Goal: Task Accomplishment & Management: Use online tool/utility

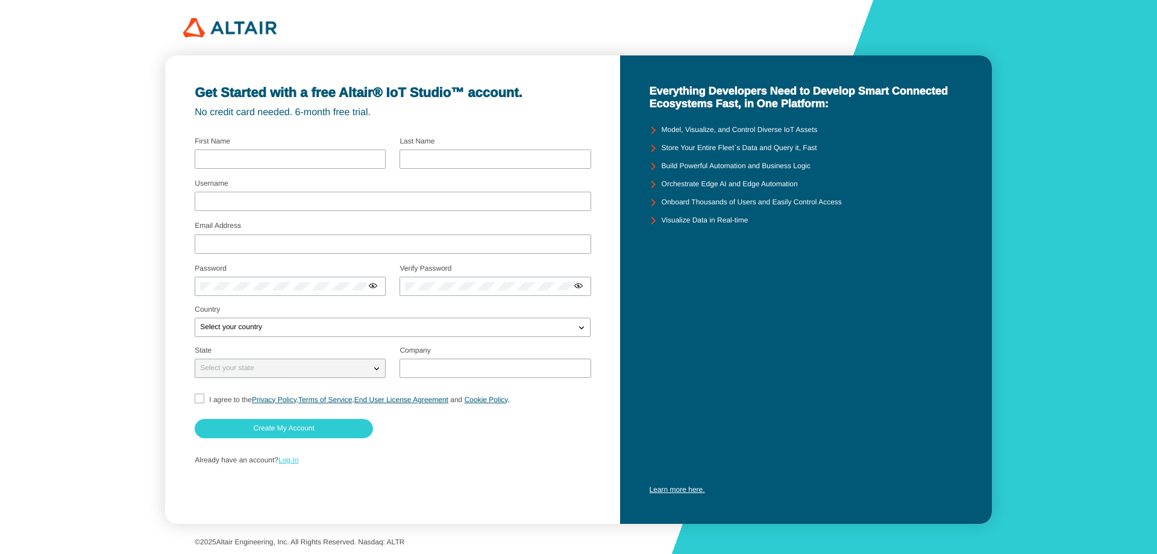
click at [296, 463] on link "Log In" at bounding box center [288, 460] width 20 height 8
click at [292, 462] on link "Log In" at bounding box center [288, 460] width 20 height 8
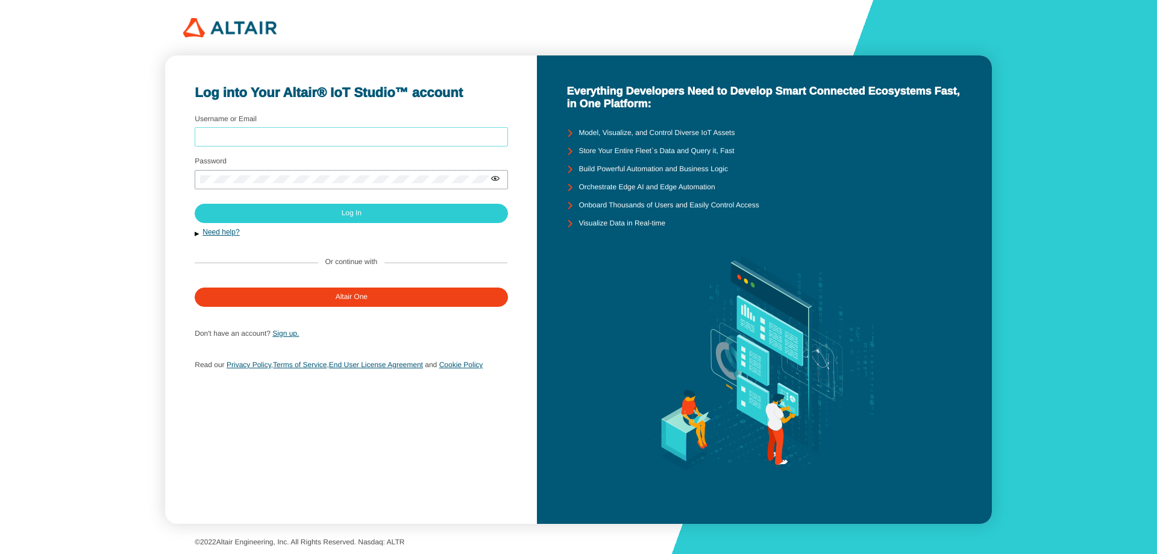
click at [311, 133] on input "Username or Email" at bounding box center [351, 137] width 303 height 8
type input "6632063621@student.chula.ac.th"
click at [330, 174] on div at bounding box center [351, 179] width 313 height 19
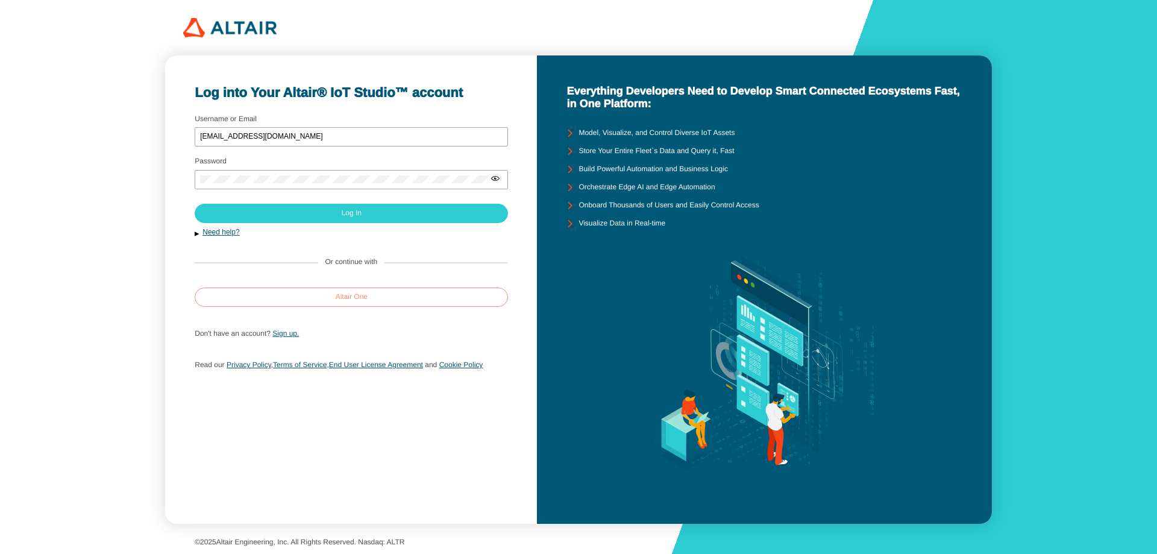
click at [388, 294] on paper-button "Altair One" at bounding box center [351, 296] width 313 height 19
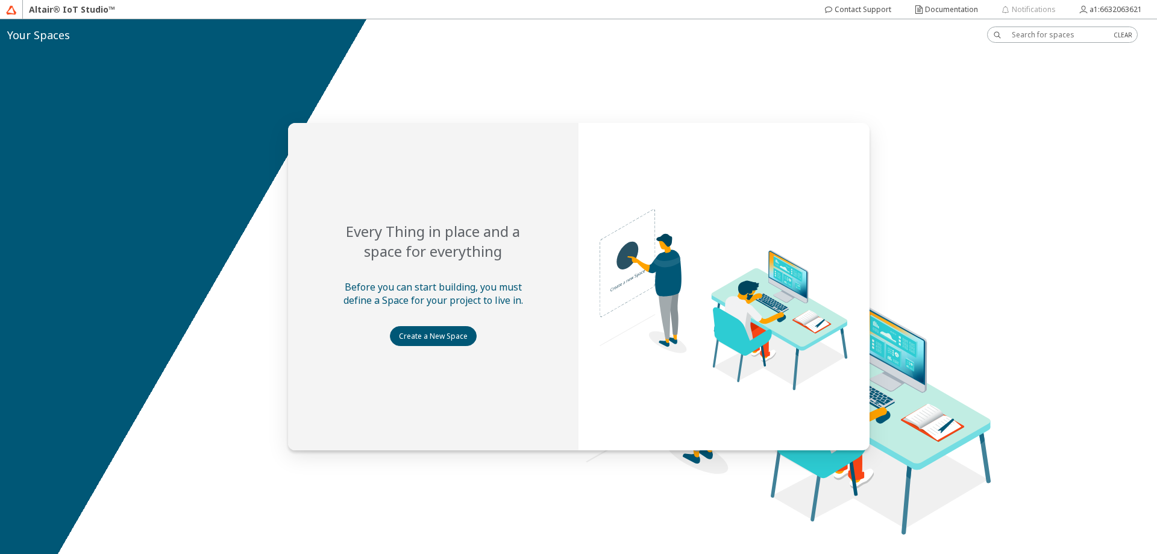
click at [0, 0] on slot "Create a New Space" at bounding box center [0, 0] width 0 height 0
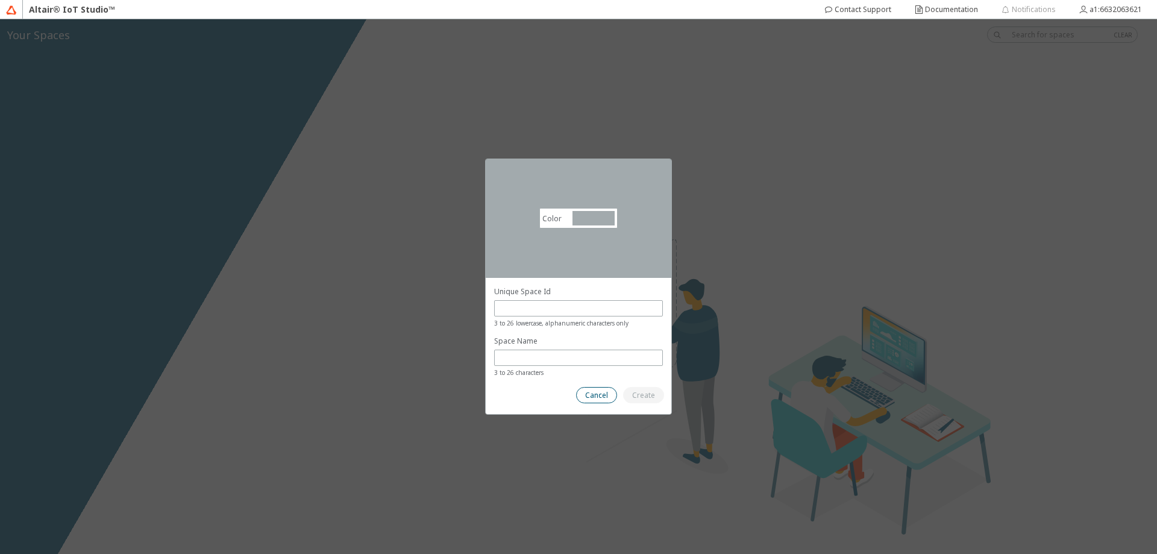
click at [604, 401] on paper-button "Cancel" at bounding box center [596, 395] width 41 height 16
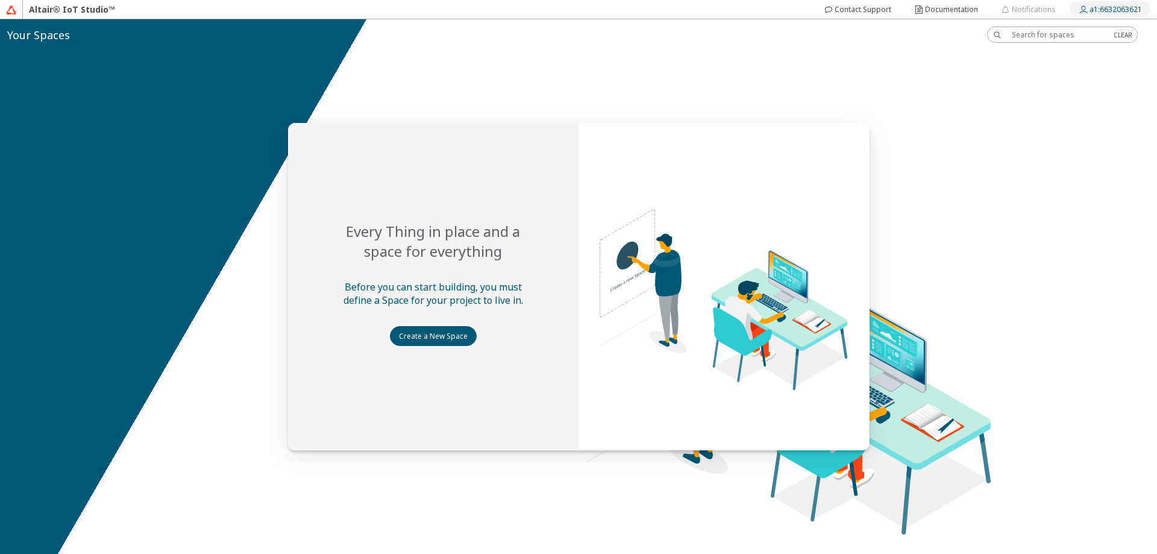
click at [0, 0] on slot "a1:6632063621" at bounding box center [0, 0] width 0 height 0
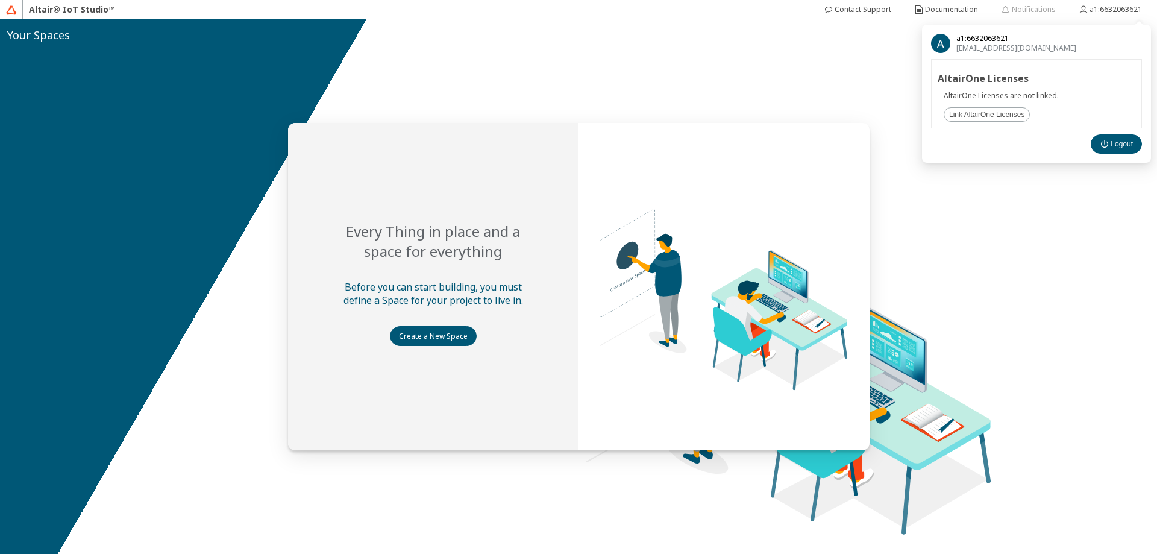
drag, startPoint x: 1085, startPoint y: 210, endPoint x: 1085, endPoint y: 199, distance: 10.2
click at [1085, 209] on div at bounding box center [578, 286] width 1157 height 535
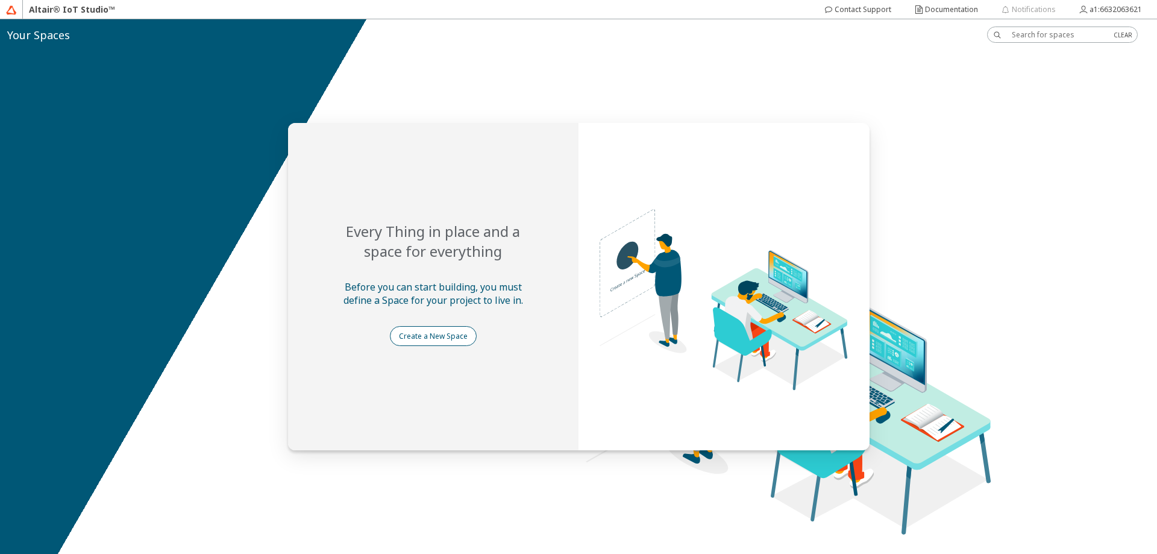
click at [0, 0] on slot "Create a New Space" at bounding box center [0, 0] width 0 height 0
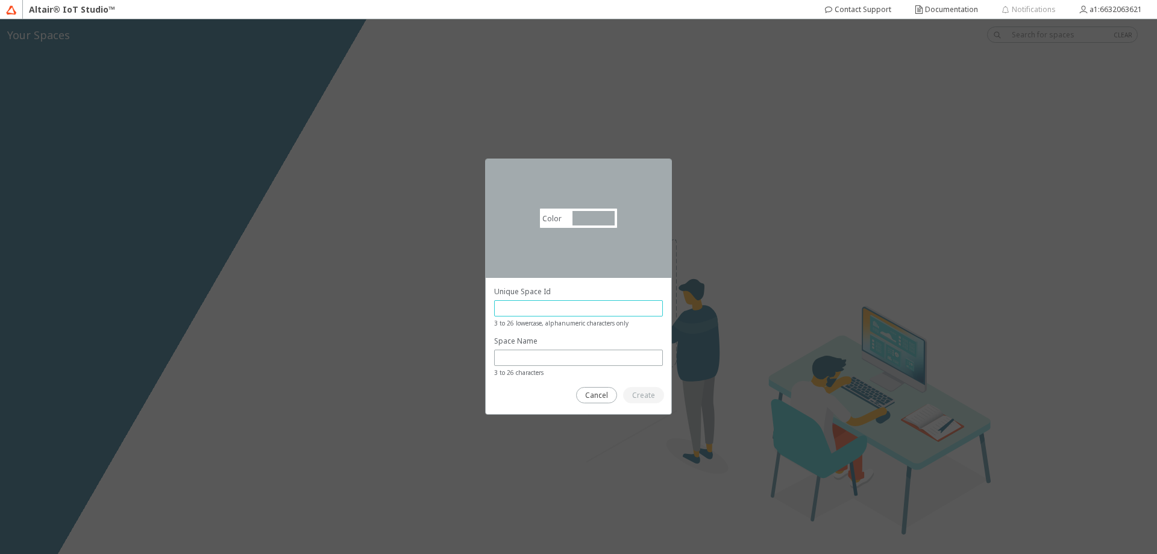
click at [510, 306] on input "text" at bounding box center [579, 308] width 158 height 10
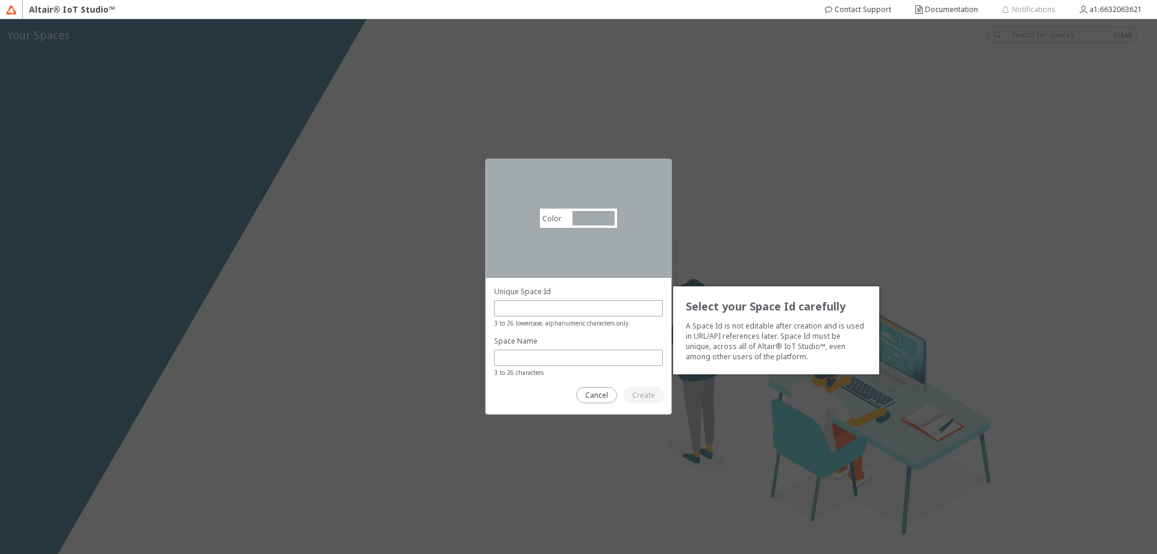
click at [528, 347] on div "Space Name 3 to 26 characters" at bounding box center [578, 357] width 169 height 42
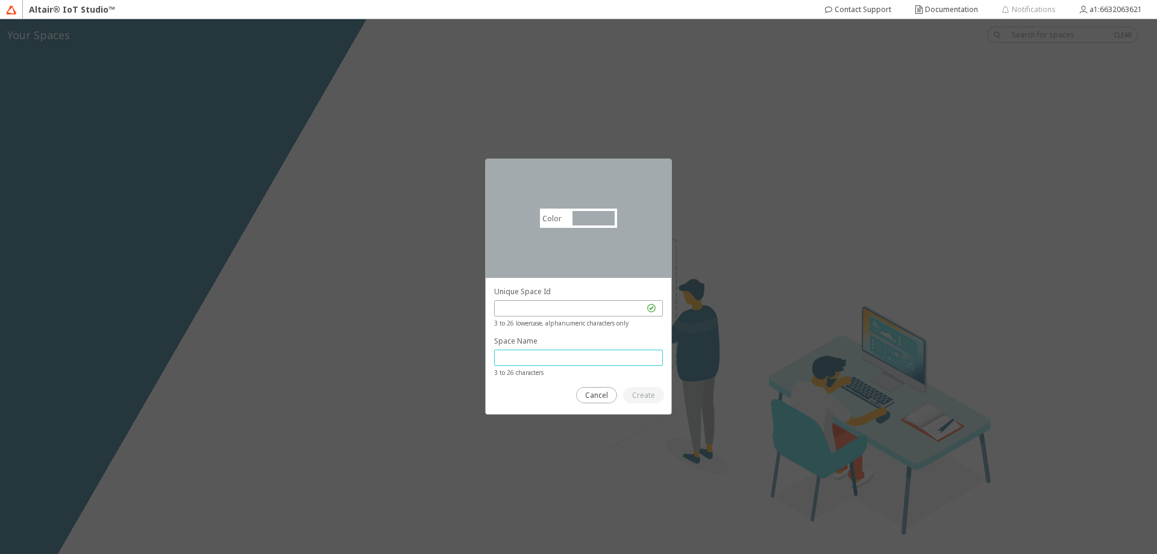
click at [533, 353] on input "text" at bounding box center [579, 358] width 158 height 10
click at [533, 299] on div "Unique Space Id 3 to 26 lowercase, alphanumeric characters only" at bounding box center [578, 307] width 169 height 42
click at [541, 336] on p "Space Name" at bounding box center [578, 341] width 169 height 10
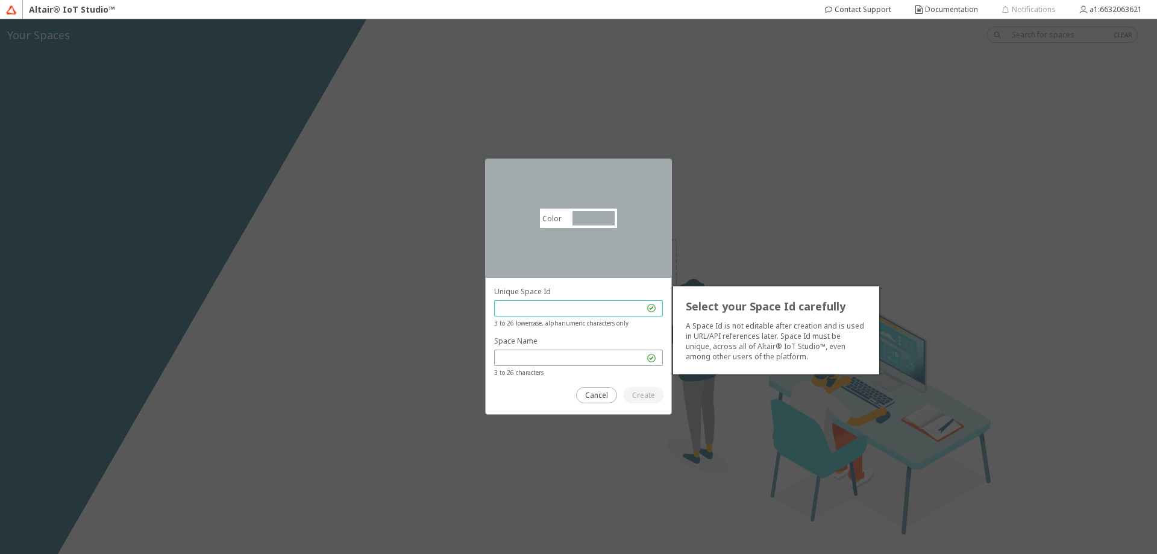
click at [528, 307] on input "text" at bounding box center [572, 308] width 145 height 10
type input "natt"
click at [642, 389] on paper-button "Create" at bounding box center [643, 395] width 41 height 16
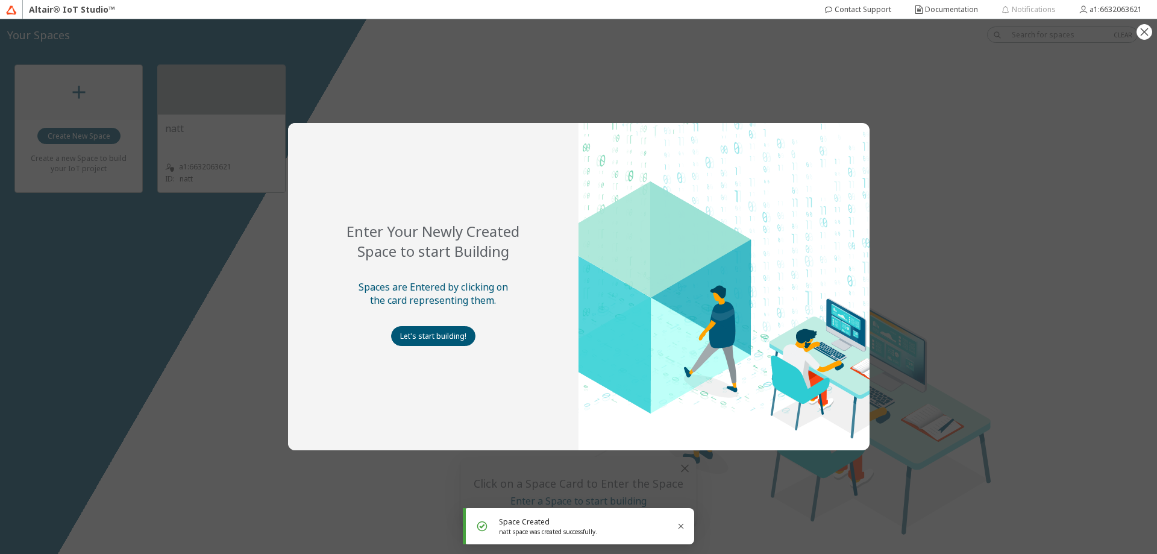
click at [983, 377] on div "Enter Your Newly Created Space to start Building Spaces are Entered by clicking…" at bounding box center [578, 286] width 1157 height 535
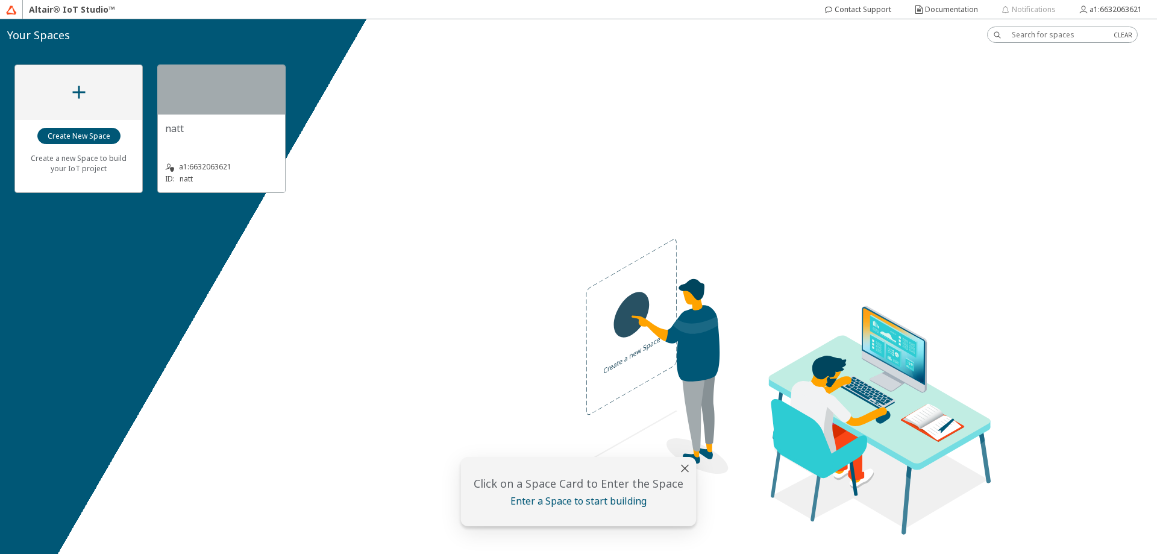
click at [268, 146] on div "a1:6632063621 ID: natt" at bounding box center [221, 165] width 113 height 39
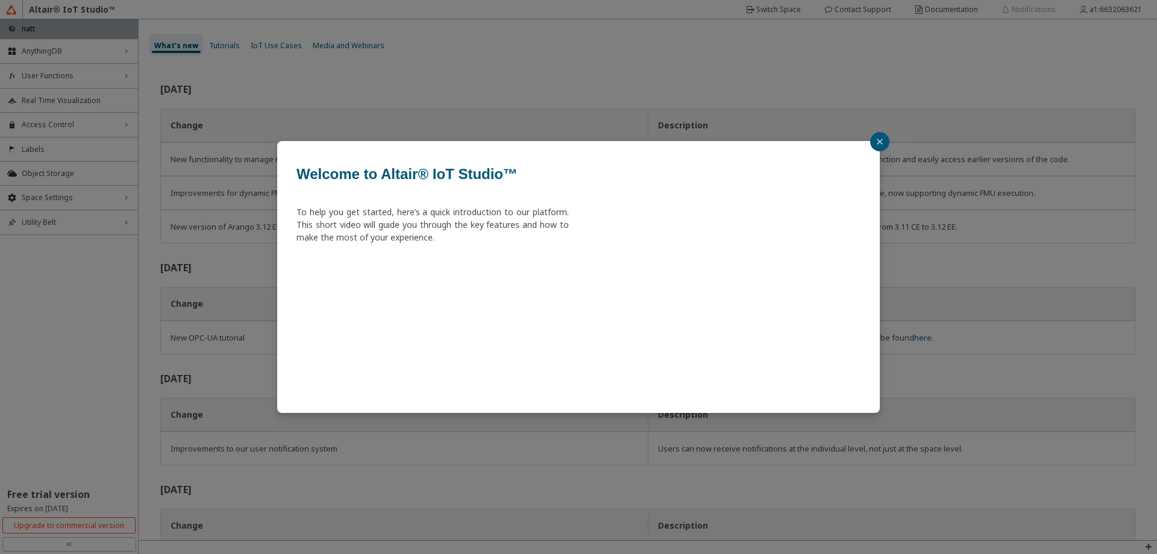
click at [883, 143] on button "button" at bounding box center [879, 141] width 19 height 19
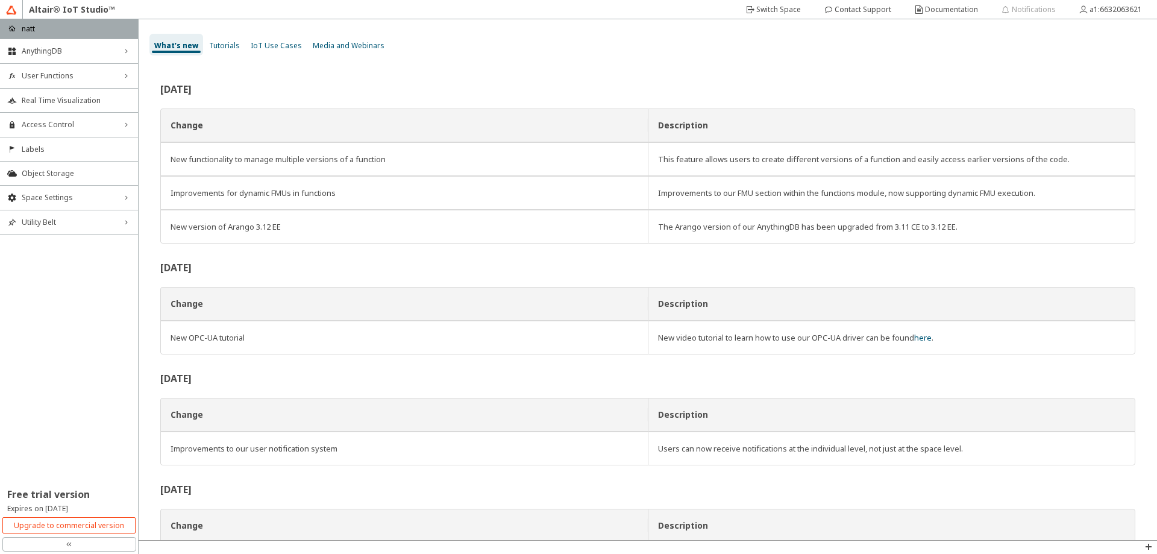
scroll to position [172, 0]
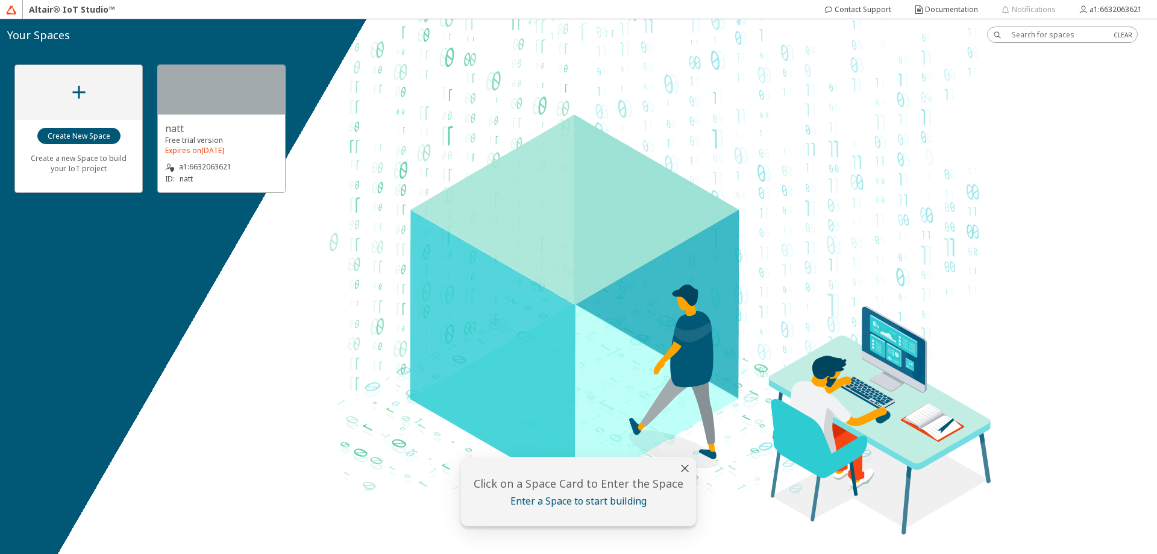
click at [522, 271] on div "Create a new Space to build your IoT project natt Free trial version Expires on…" at bounding box center [578, 286] width 1157 height 535
click at [52, 88] on div at bounding box center [78, 92] width 127 height 55
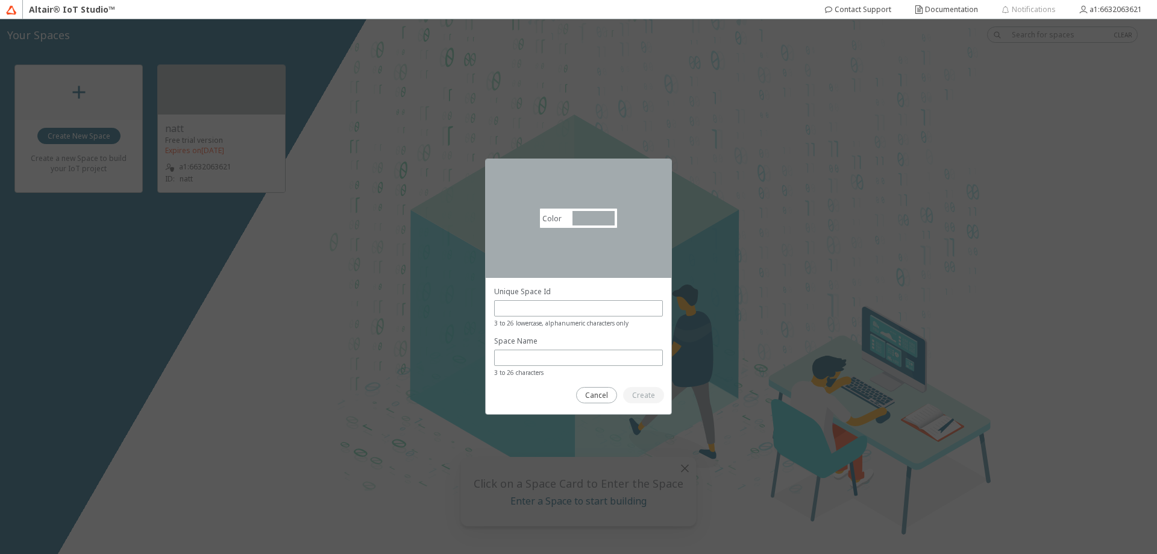
click at [766, 321] on div "Color #a2aaad #A2AAAD Select your Space Id carefully A Space Id is not editable…" at bounding box center [578, 286] width 1157 height 535
click at [655, 381] on div at bounding box center [578, 336] width 169 height 100
click at [0, 0] on slot "Cancel" at bounding box center [0, 0] width 0 height 0
